Goal: Task Accomplishment & Management: Manage account settings

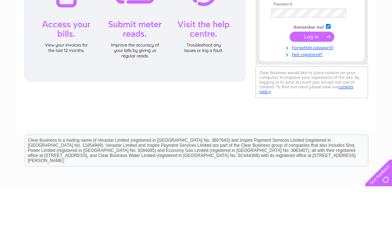
type input "[EMAIL_ADDRESS][DOMAIN_NAME]"
click at [312, 101] on input "submit" at bounding box center [312, 100] width 45 height 10
click at [316, 100] on input "submit" at bounding box center [312, 99] width 45 height 10
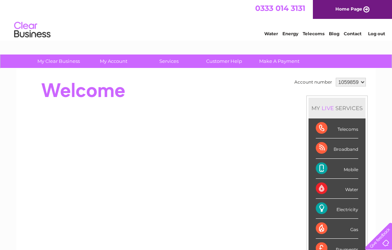
click at [390, 247] on div at bounding box center [378, 235] width 30 height 30
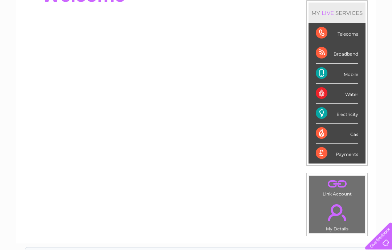
scroll to position [105, 0]
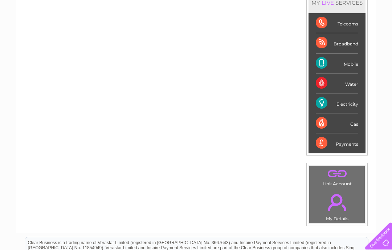
click at [342, 203] on link "." at bounding box center [337, 202] width 52 height 25
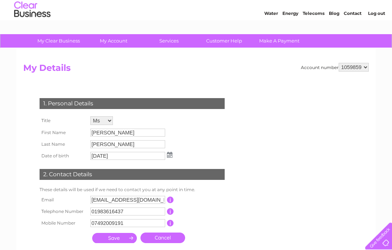
scroll to position [20, 0]
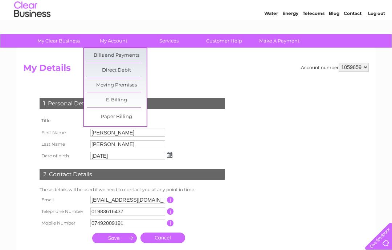
click at [127, 70] on link "Direct Debit" at bounding box center [117, 70] width 60 height 15
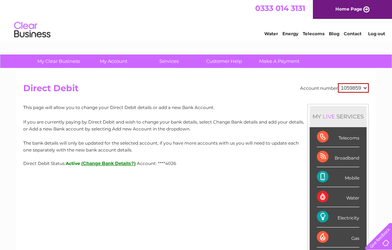
click at [115, 163] on button "(Change Bank Details?)" at bounding box center [108, 163] width 54 height 5
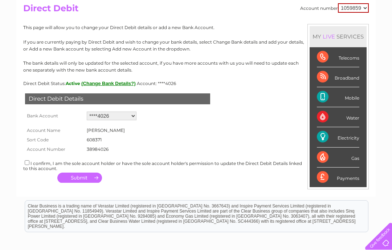
scroll to position [80, 0]
click at [130, 115] on select "Add new account ****4026 ****0835 ****4026 ****4026 ****4063" at bounding box center [112, 116] width 50 height 9
select select "0"
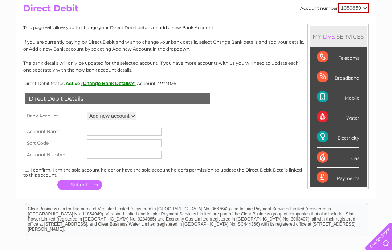
click at [120, 127] on input "text" at bounding box center [124, 131] width 75 height 8
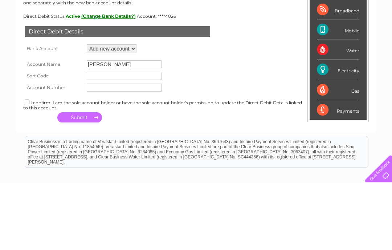
click at [125, 139] on input "text" at bounding box center [124, 143] width 75 height 8
click at [132, 128] on input "Jane chandler" at bounding box center [124, 132] width 75 height 8
type input "J"
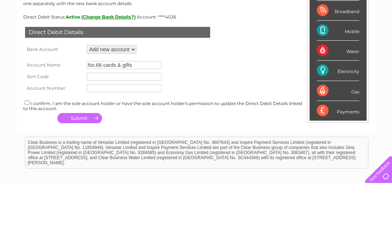
type input "No.66 cards & gifts"
click at [111, 139] on input "text" at bounding box center [124, 143] width 75 height 8
type input "608371"
click at [130, 112] on select "Add new account ****4026 ****0835 ****4026 ****4026 ****4063" at bounding box center [112, 116] width 50 height 9
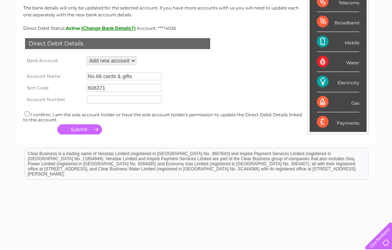
click at [143, 79] on input "No.66 cards & gifts" at bounding box center [124, 77] width 75 height 8
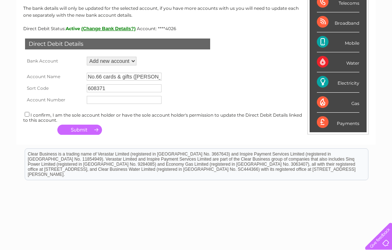
type input "No.66 cards & gifts (Jane Chandler)"
click at [116, 101] on input "text" at bounding box center [124, 100] width 75 height 8
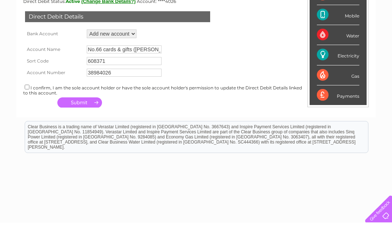
type input "38984026"
click at [27, 112] on input "checkbox" at bounding box center [27, 114] width 5 height 5
checkbox input "true"
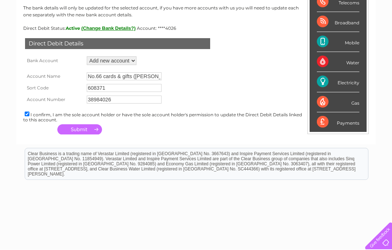
click at [89, 130] on button "button" at bounding box center [79, 130] width 45 height 10
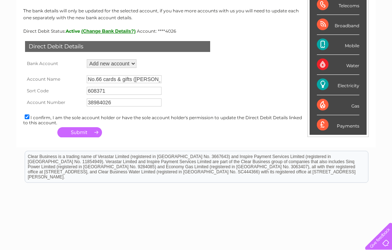
scroll to position [129, 0]
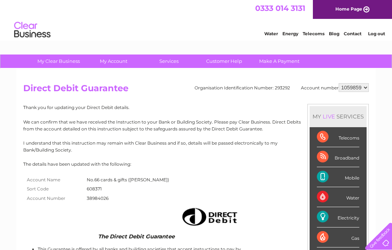
click at [359, 88] on select "1059859" at bounding box center [354, 87] width 30 height 9
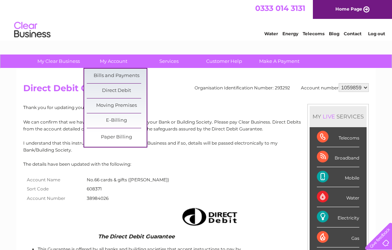
click at [131, 76] on link "Bills and Payments" at bounding box center [117, 76] width 60 height 15
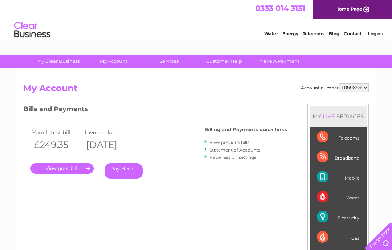
click at [83, 163] on link "." at bounding box center [62, 168] width 63 height 11
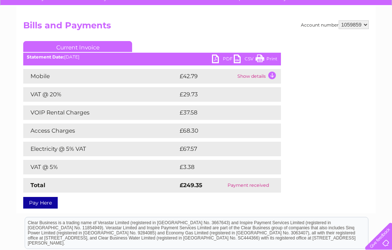
scroll to position [64, 0]
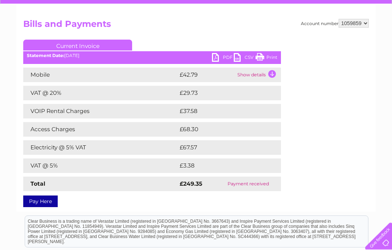
click at [73, 113] on td "VOIP Rental Charges" at bounding box center [100, 111] width 155 height 15
click at [255, 75] on td "Show details" at bounding box center [258, 75] width 45 height 15
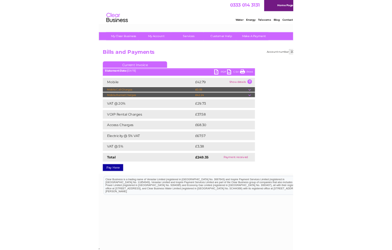
scroll to position [67, 0]
